Goal: Task Accomplishment & Management: Manage account settings

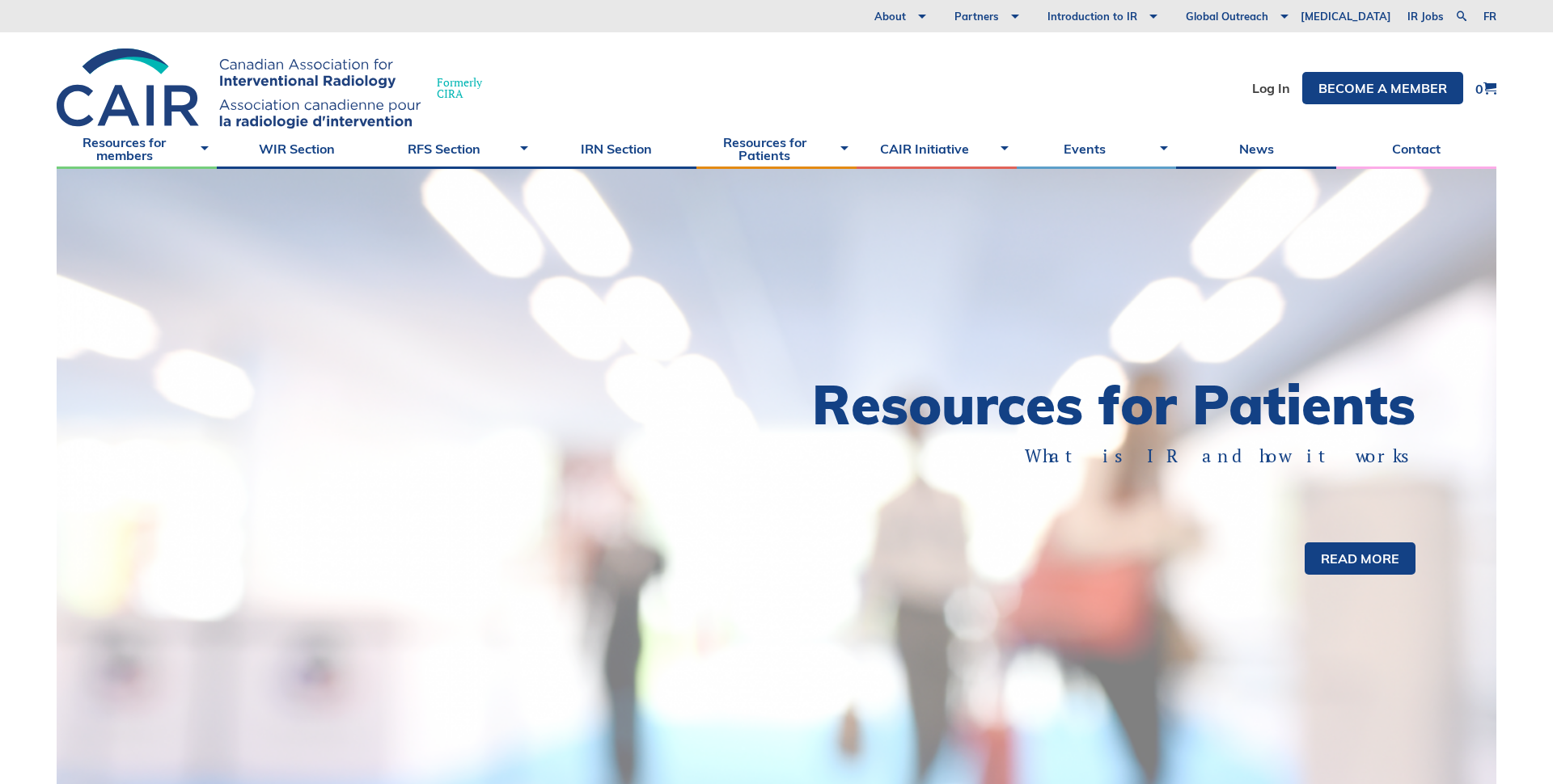
drag, startPoint x: 1192, startPoint y: 78, endPoint x: 1217, endPoint y: 82, distance: 25.3
click at [1192, 78] on div "Formerly CIRA Log In Become a member 0" at bounding box center [776, 80] width 1553 height 97
click at [1259, 89] on link "Log In" at bounding box center [1271, 88] width 38 height 13
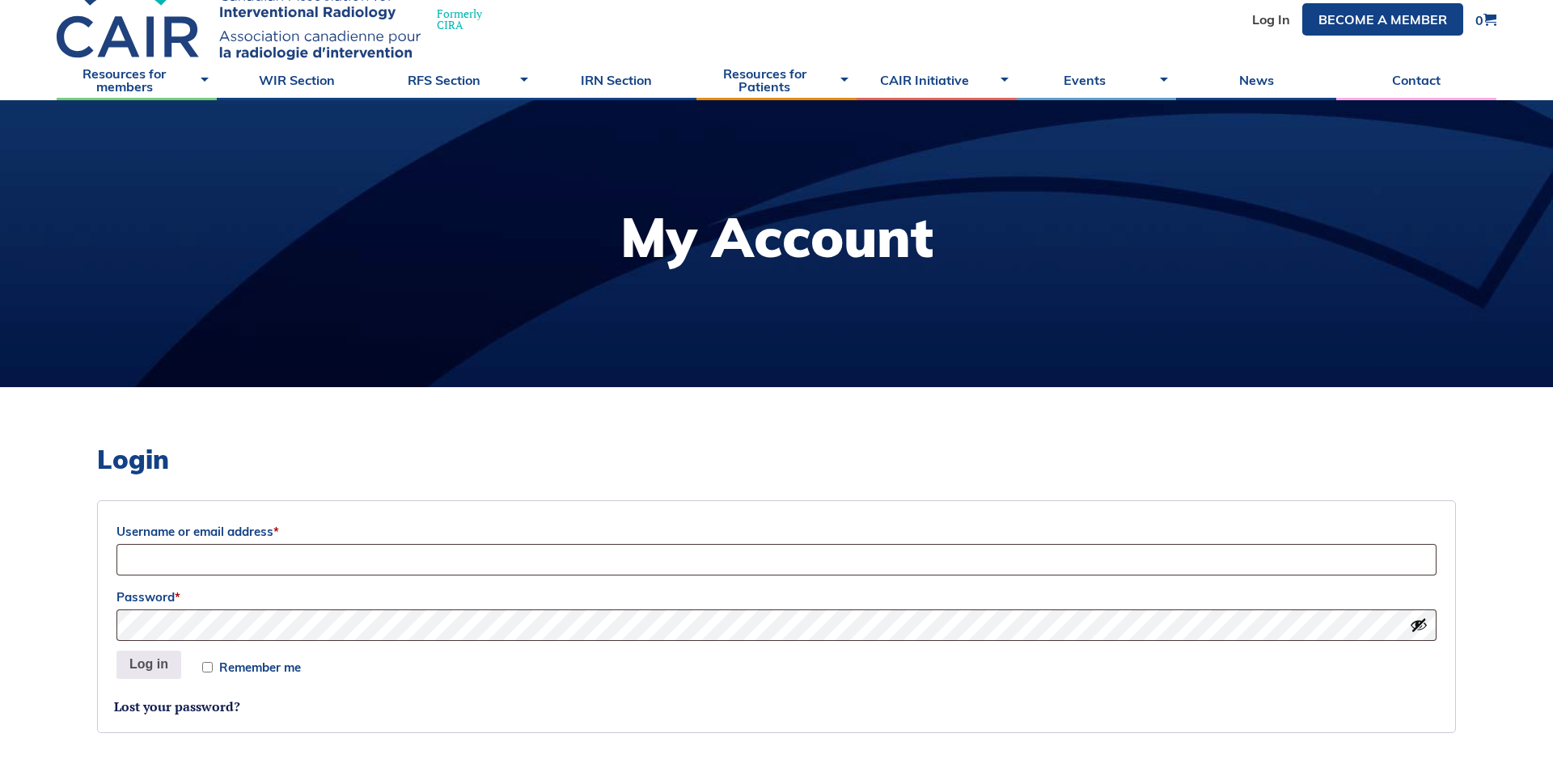
scroll to position [122, 0]
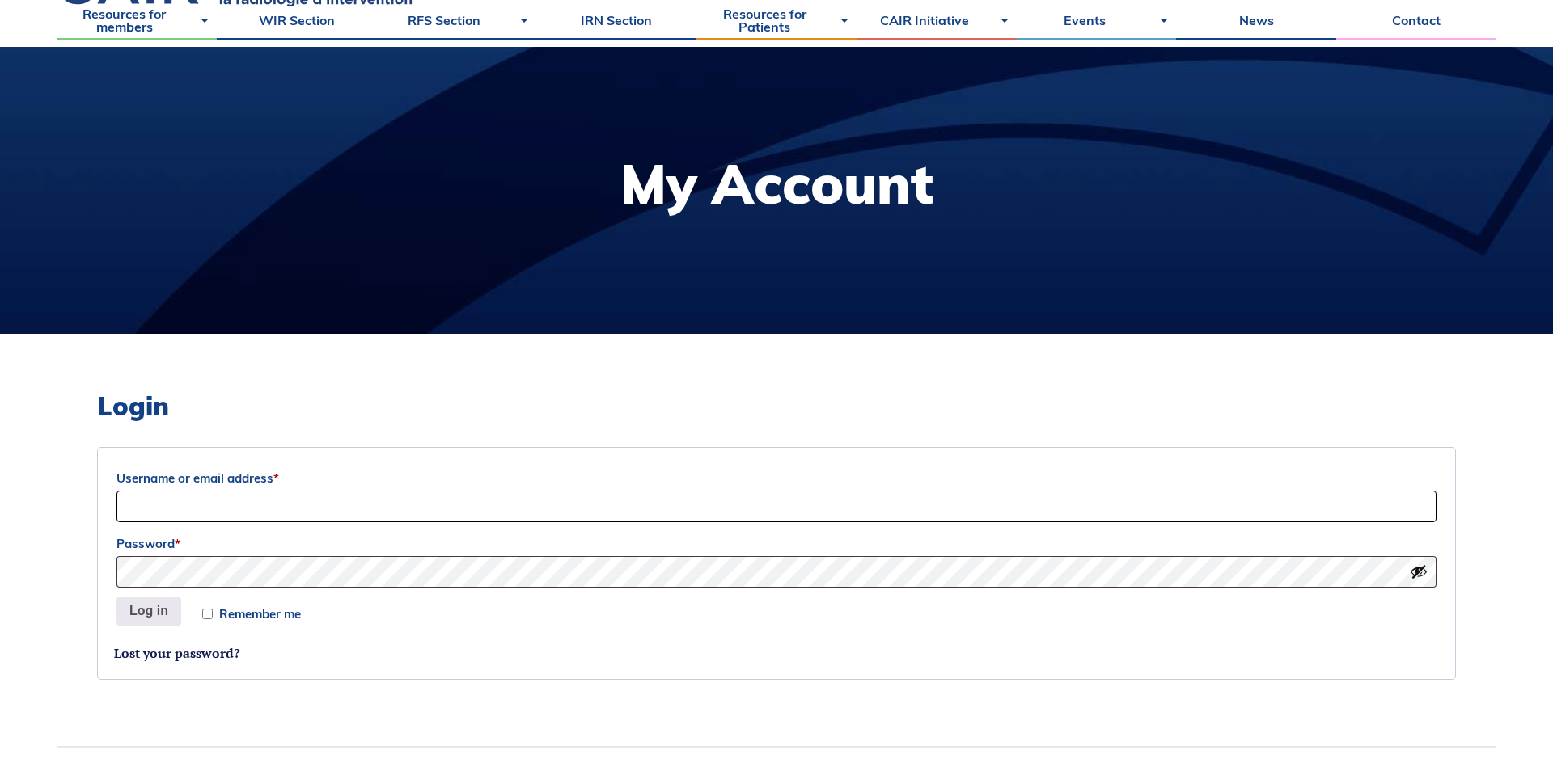
type input "Sociation-Dev"
click at [141, 614] on button "Log in" at bounding box center [149, 612] width 65 height 29
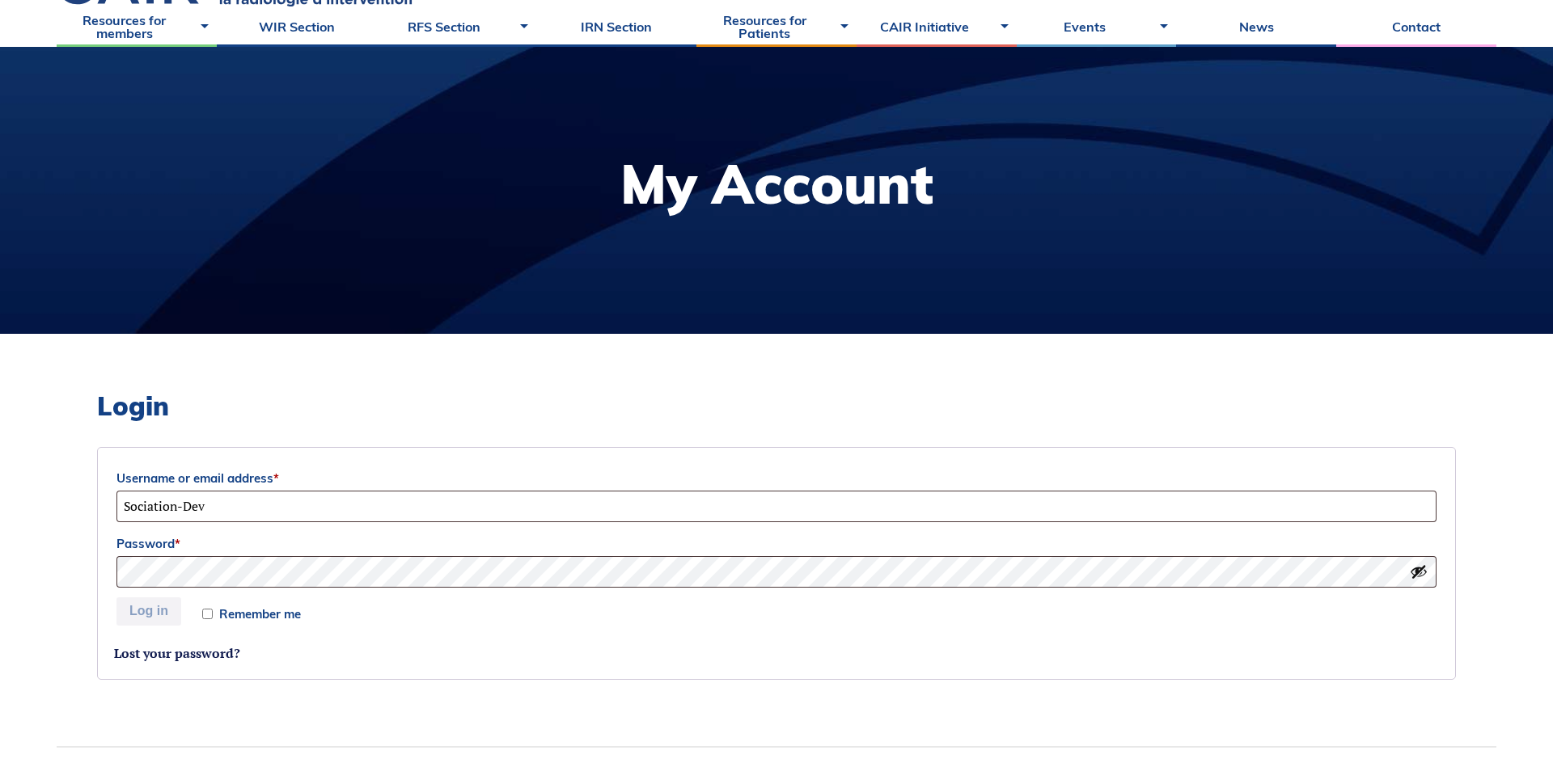
scroll to position [0, 0]
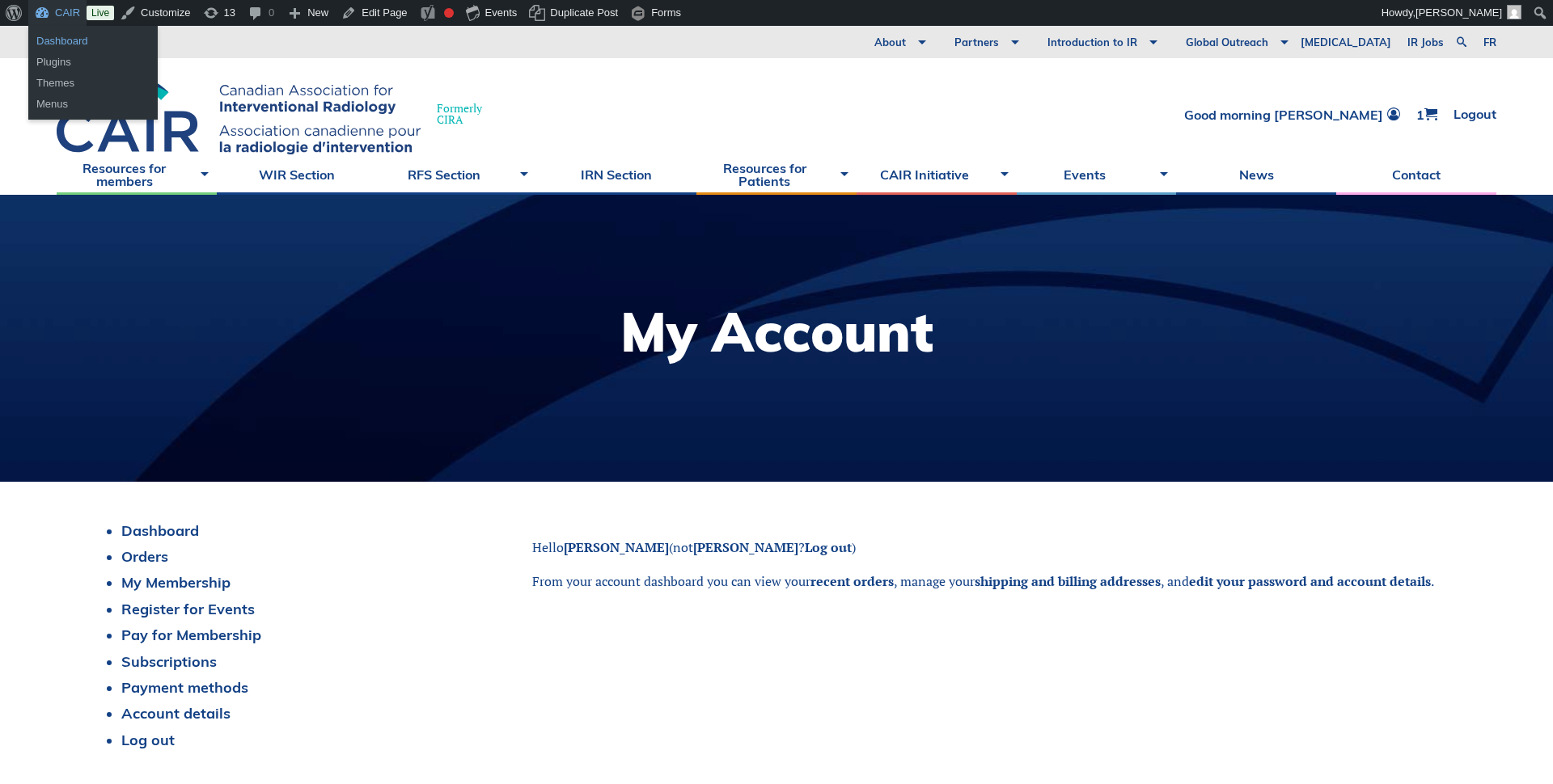
click at [51, 36] on link "Dashboard" at bounding box center [92, 41] width 129 height 21
